Goal: Information Seeking & Learning: Learn about a topic

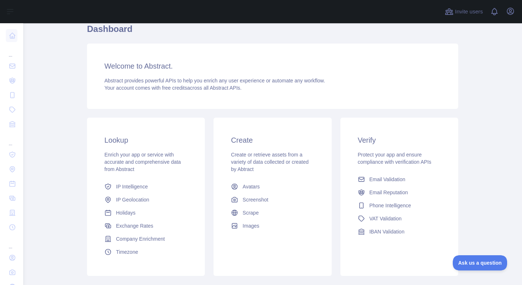
scroll to position [68, 0]
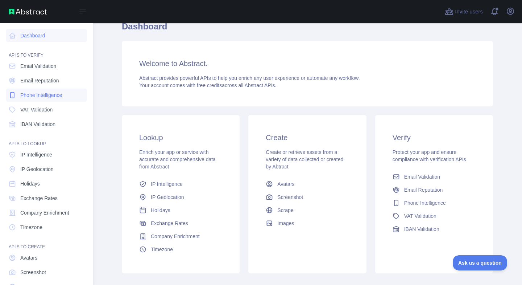
click at [22, 93] on span "Phone Intelligence" at bounding box center [41, 94] width 42 height 7
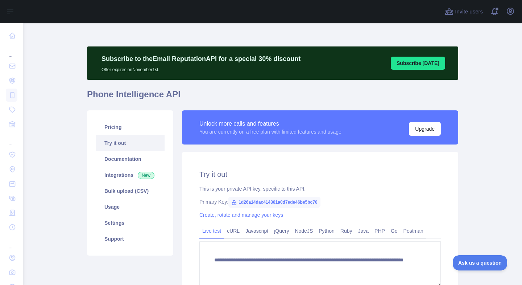
click at [280, 200] on span "1d26a14dac414361a0d7ede46be5bc70" at bounding box center [274, 201] width 92 height 11
copy span "1d26a14dac414361a0d7ede46be5bc70"
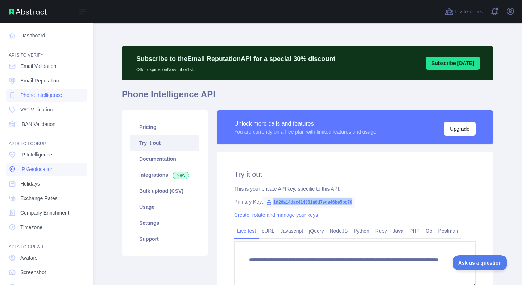
click at [28, 175] on link "IP Geolocation" at bounding box center [46, 168] width 81 height 13
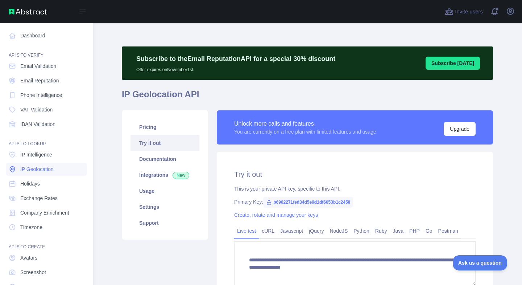
click at [28, 171] on span "IP Geolocation" at bounding box center [36, 168] width 33 height 7
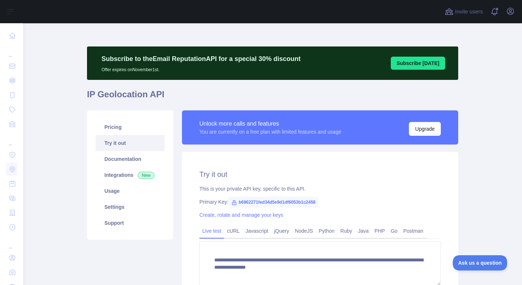
click at [257, 200] on span "b6962271fed34d5e9d1df6053b1c2458" at bounding box center [273, 201] width 90 height 11
copy span "b6962271fed34d5e9d1df6053b1c2458"
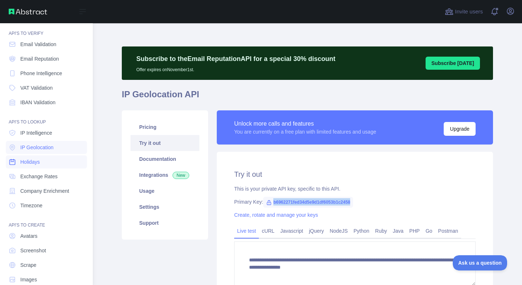
scroll to position [23, 0]
click at [33, 189] on span "Company Enrichment" at bounding box center [44, 189] width 49 height 7
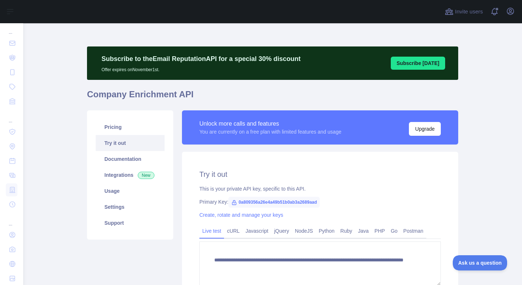
click at [249, 201] on span "0a809356a26e4a49b51b0ab3a2689aad" at bounding box center [273, 201] width 91 height 11
copy span "0a809356a26e4a49b51b0ab3a2689aad"
